Goal: Communication & Community: Answer question/provide support

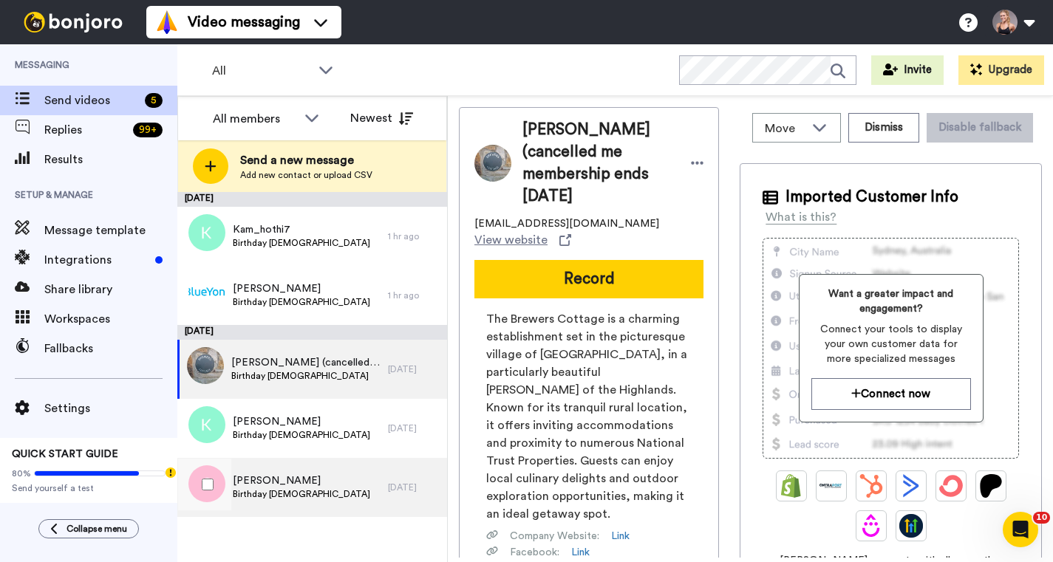
click at [314, 490] on span "Birthday [DEMOGRAPHIC_DATA]" at bounding box center [301, 494] width 137 height 12
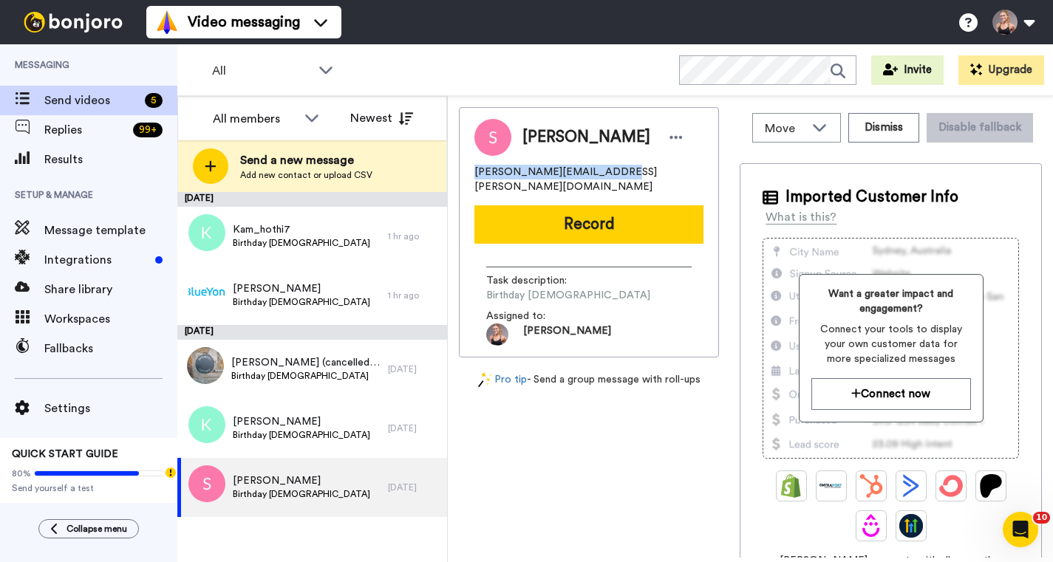
drag, startPoint x: 626, startPoint y: 171, endPoint x: 475, endPoint y: 162, distance: 151.7
click at [475, 162] on div "[PERSON_NAME] [PERSON_NAME][EMAIL_ADDRESS][PERSON_NAME][DOMAIN_NAME]" at bounding box center [588, 156] width 229 height 75
copy span "[PERSON_NAME][EMAIL_ADDRESS][PERSON_NAME][DOMAIN_NAME]"
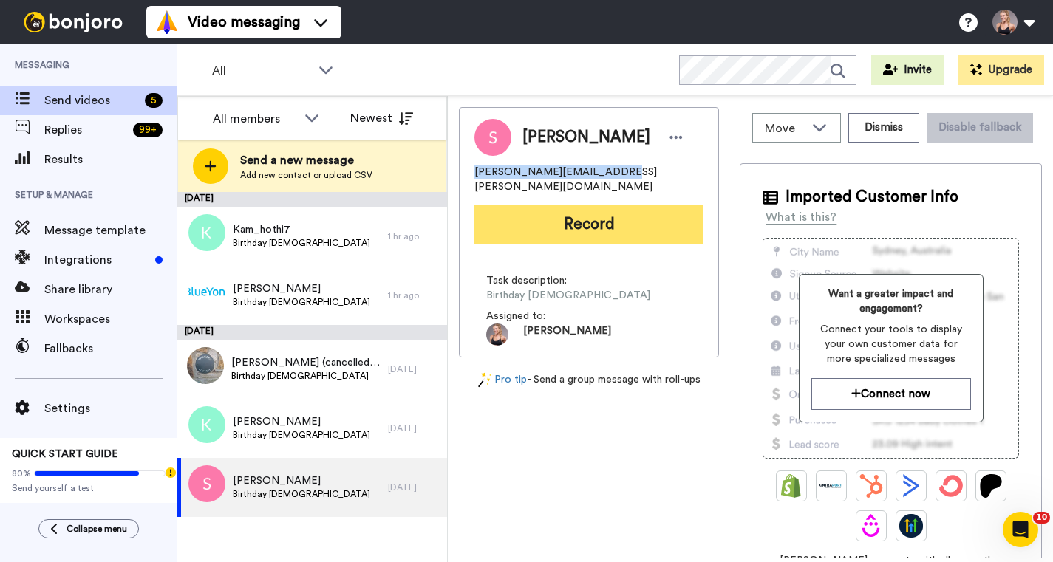
click at [572, 209] on button "Record" at bounding box center [588, 224] width 229 height 38
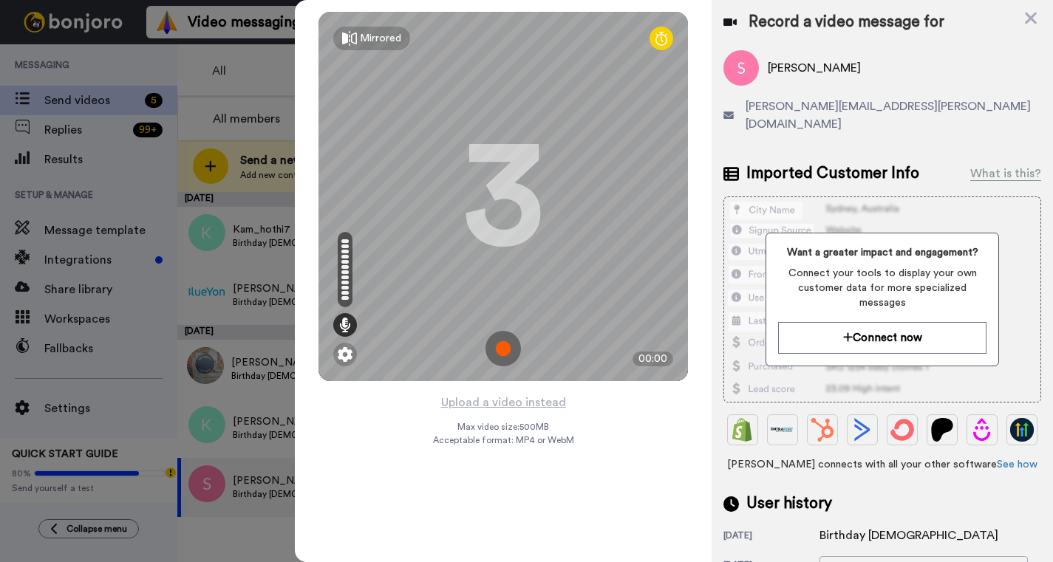
click at [510, 342] on img at bounding box center [502, 348] width 35 height 35
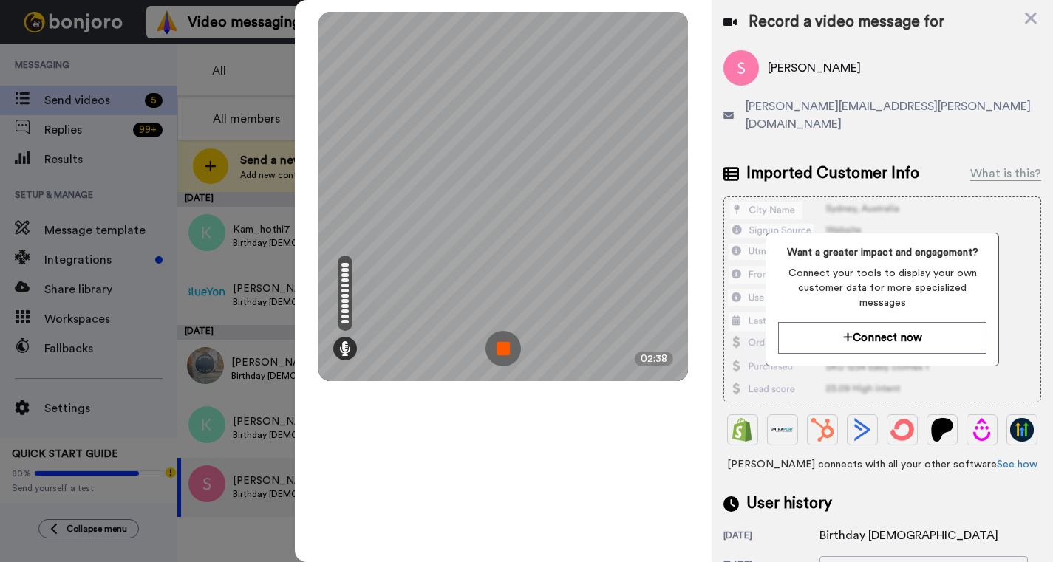
click at [508, 343] on img at bounding box center [502, 348] width 35 height 35
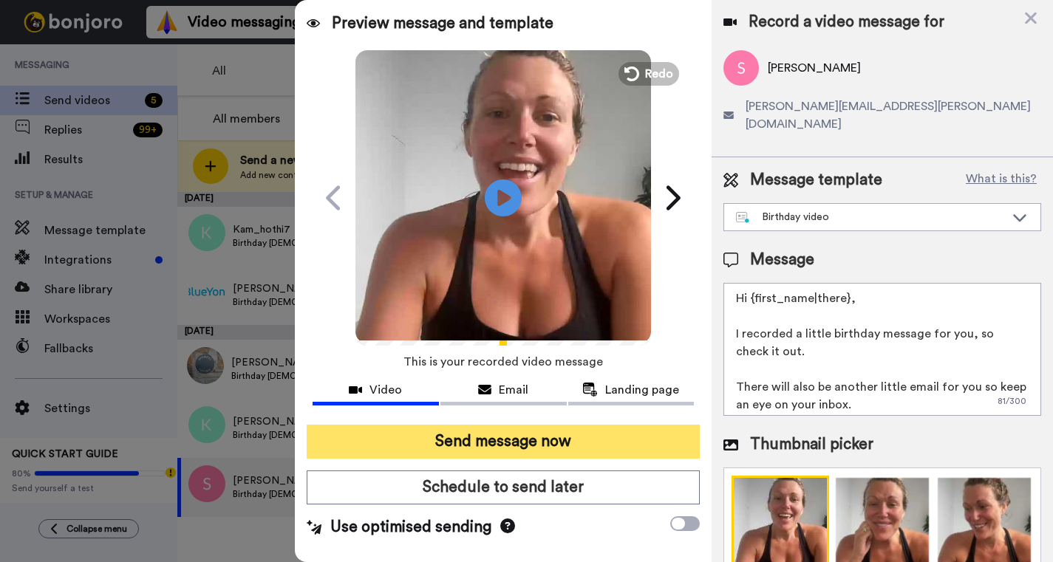
click at [476, 448] on button "Send message now" at bounding box center [503, 442] width 393 height 34
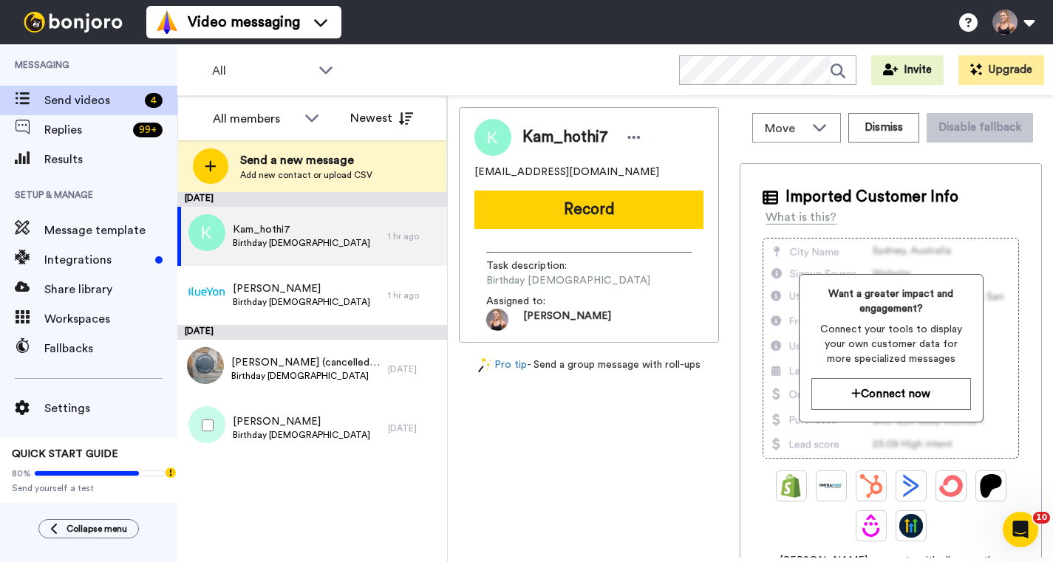
click at [268, 437] on span "Birthday Sunday 7 September" at bounding box center [301, 435] width 137 height 12
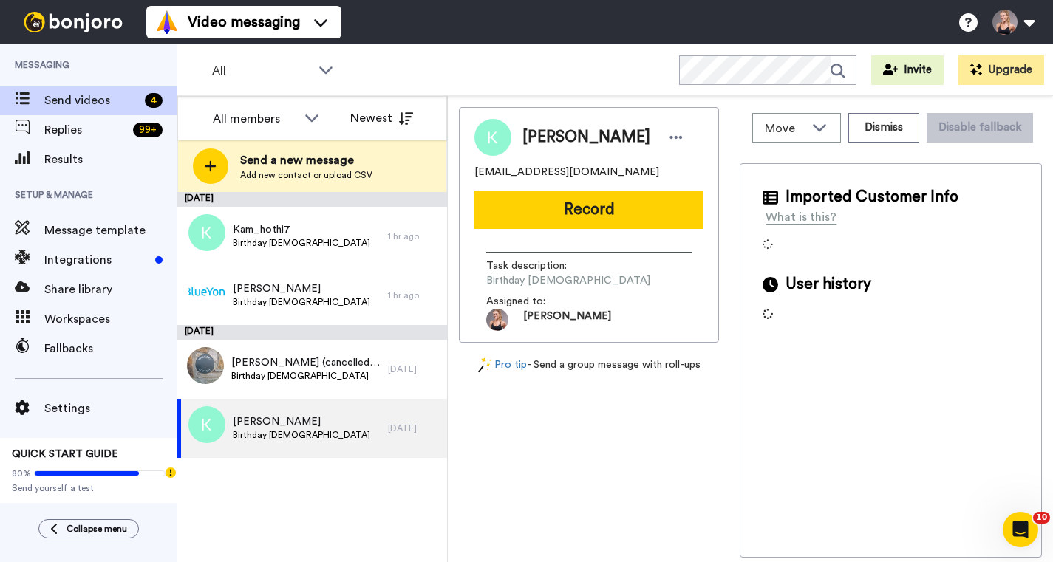
click at [603, 215] on button "Record" at bounding box center [588, 210] width 229 height 38
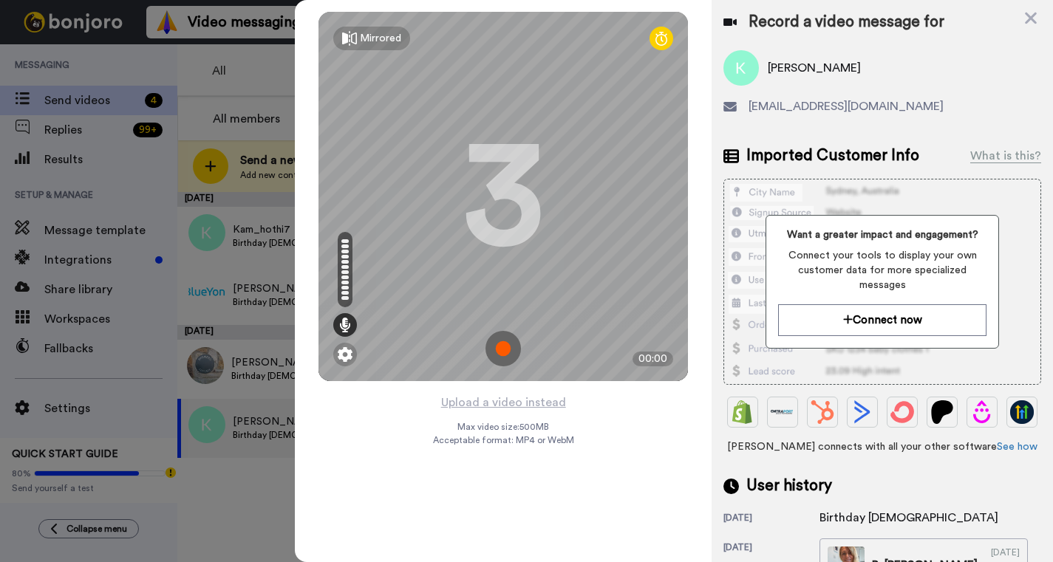
click at [499, 351] on img at bounding box center [502, 348] width 35 height 35
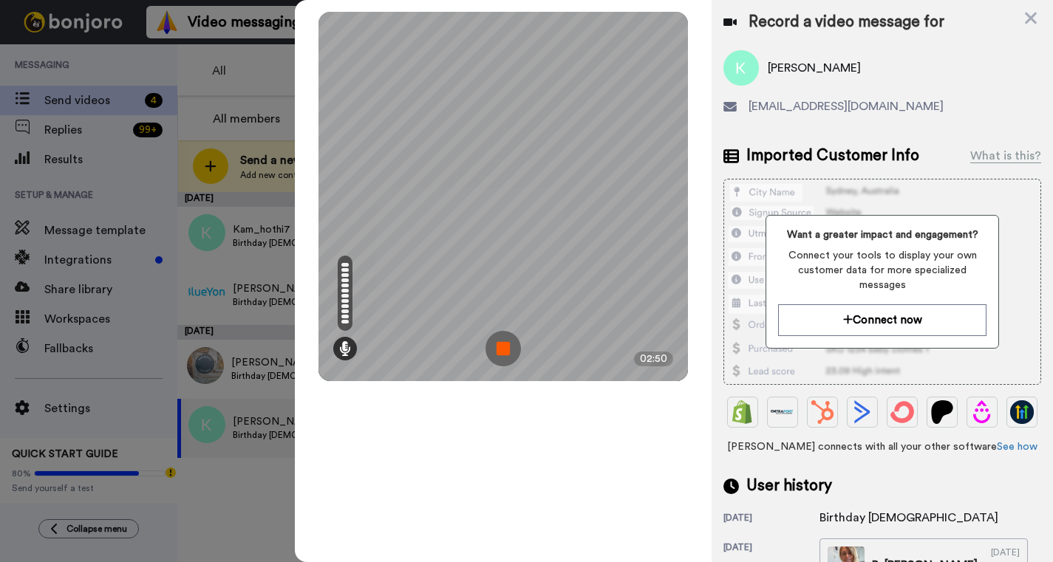
click at [502, 353] on img at bounding box center [502, 348] width 35 height 35
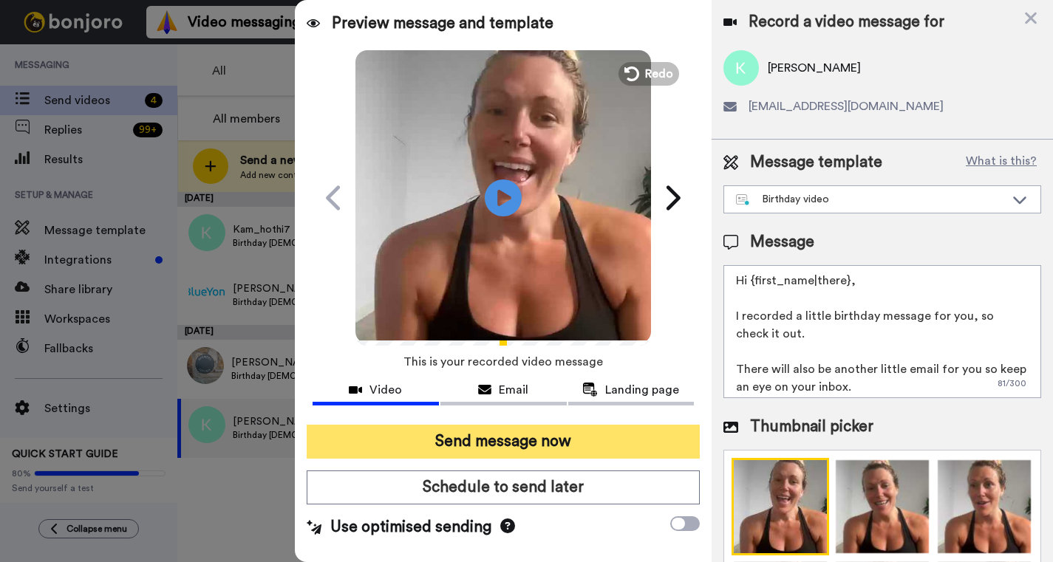
click at [474, 445] on button "Send message now" at bounding box center [503, 442] width 393 height 34
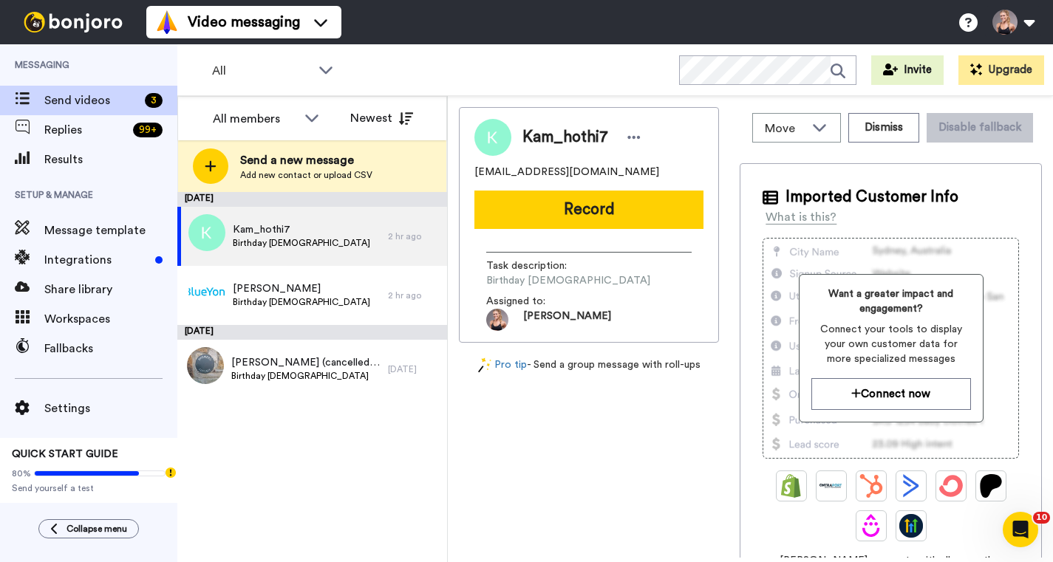
click at [474, 445] on div "Kam_hothi7 kam_hothi7@hotmail.com Record Task description : Birthday Monday 8 S…" at bounding box center [589, 332] width 260 height 451
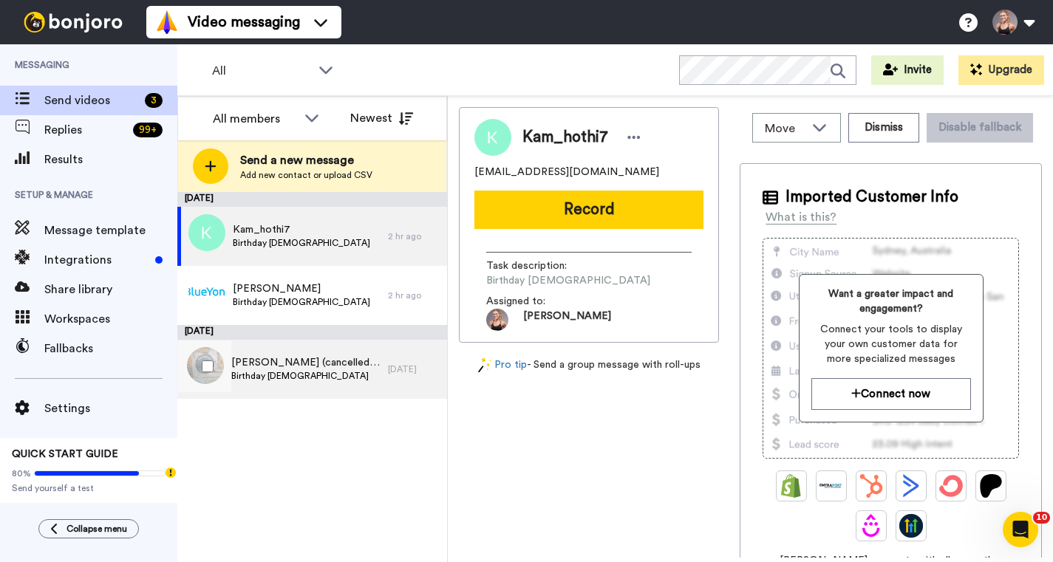
click at [293, 391] on div "Oonagh Griffin (cancelled me membership ends 21st September Birthday Sunday 7 S…" at bounding box center [282, 369] width 211 height 59
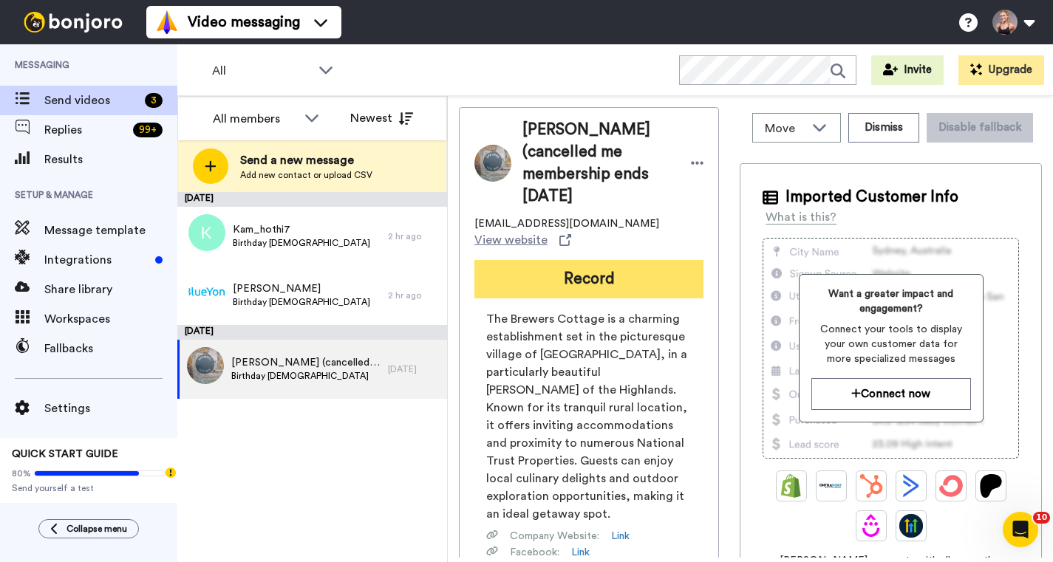
click at [575, 273] on button "Record" at bounding box center [588, 279] width 229 height 38
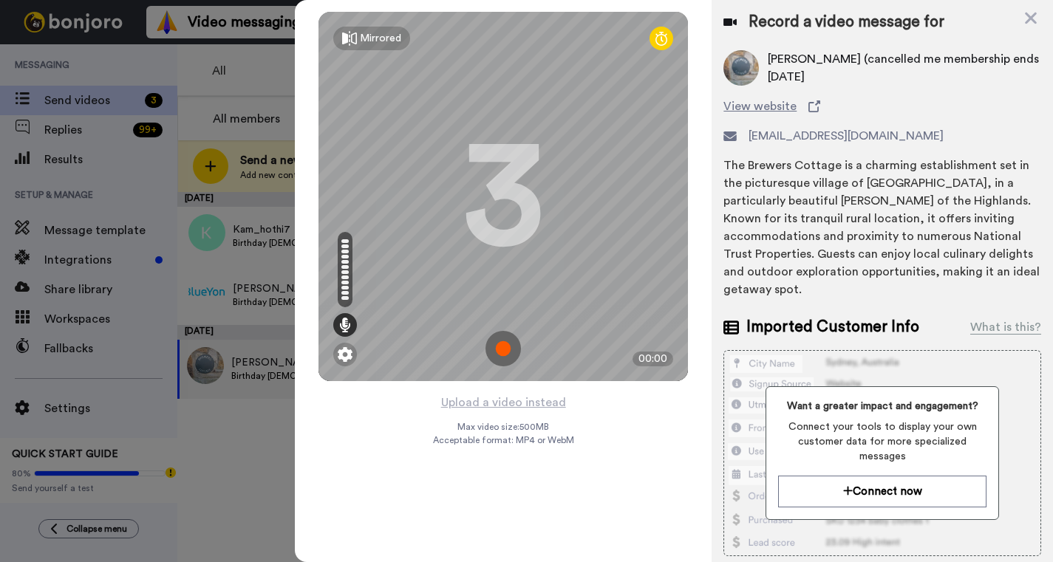
click at [505, 354] on img at bounding box center [502, 348] width 35 height 35
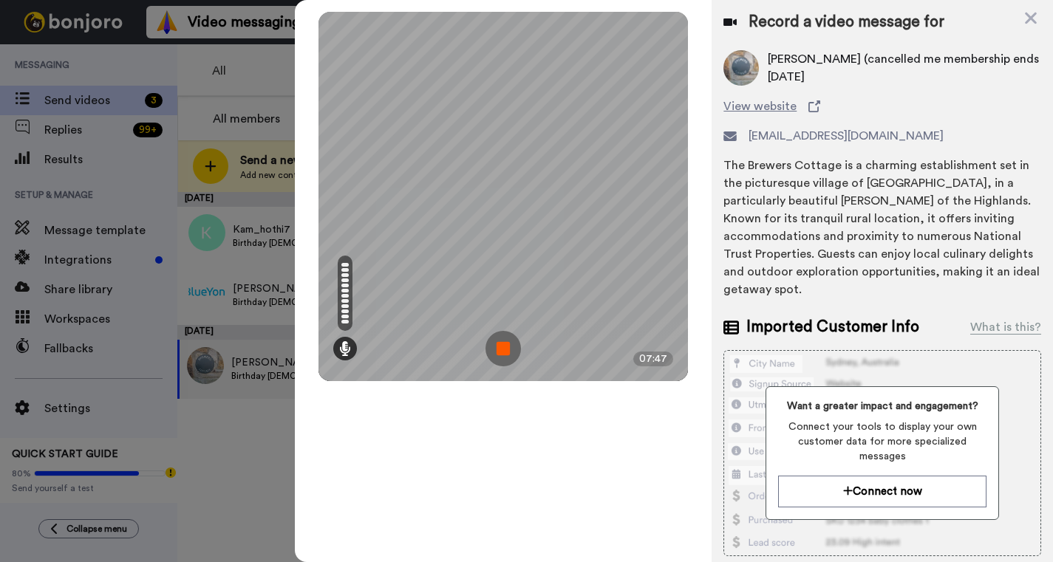
click at [511, 341] on img at bounding box center [502, 348] width 35 height 35
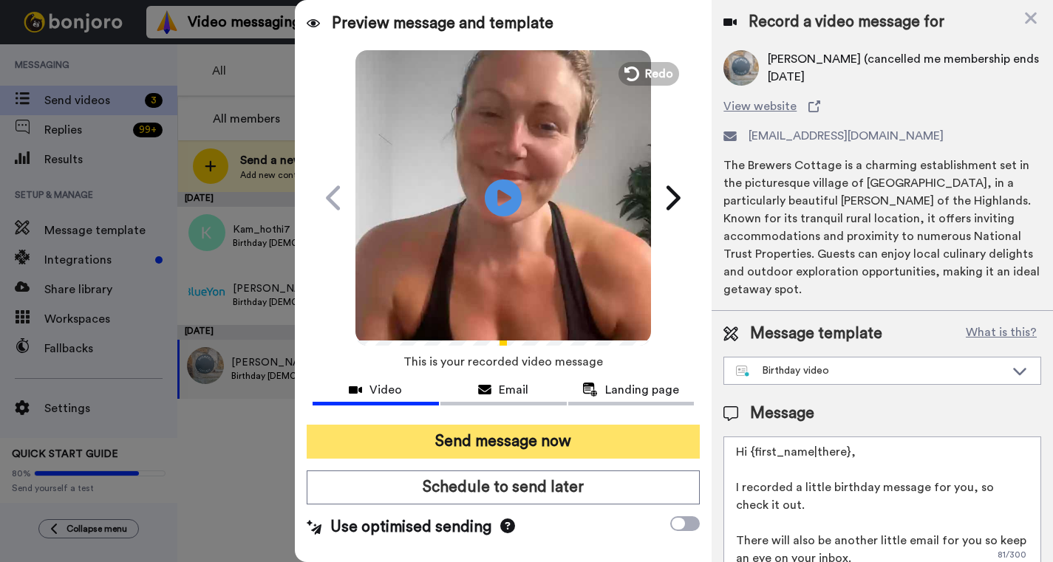
click at [474, 450] on button "Send message now" at bounding box center [503, 442] width 393 height 34
